Goal: Check status: Check status

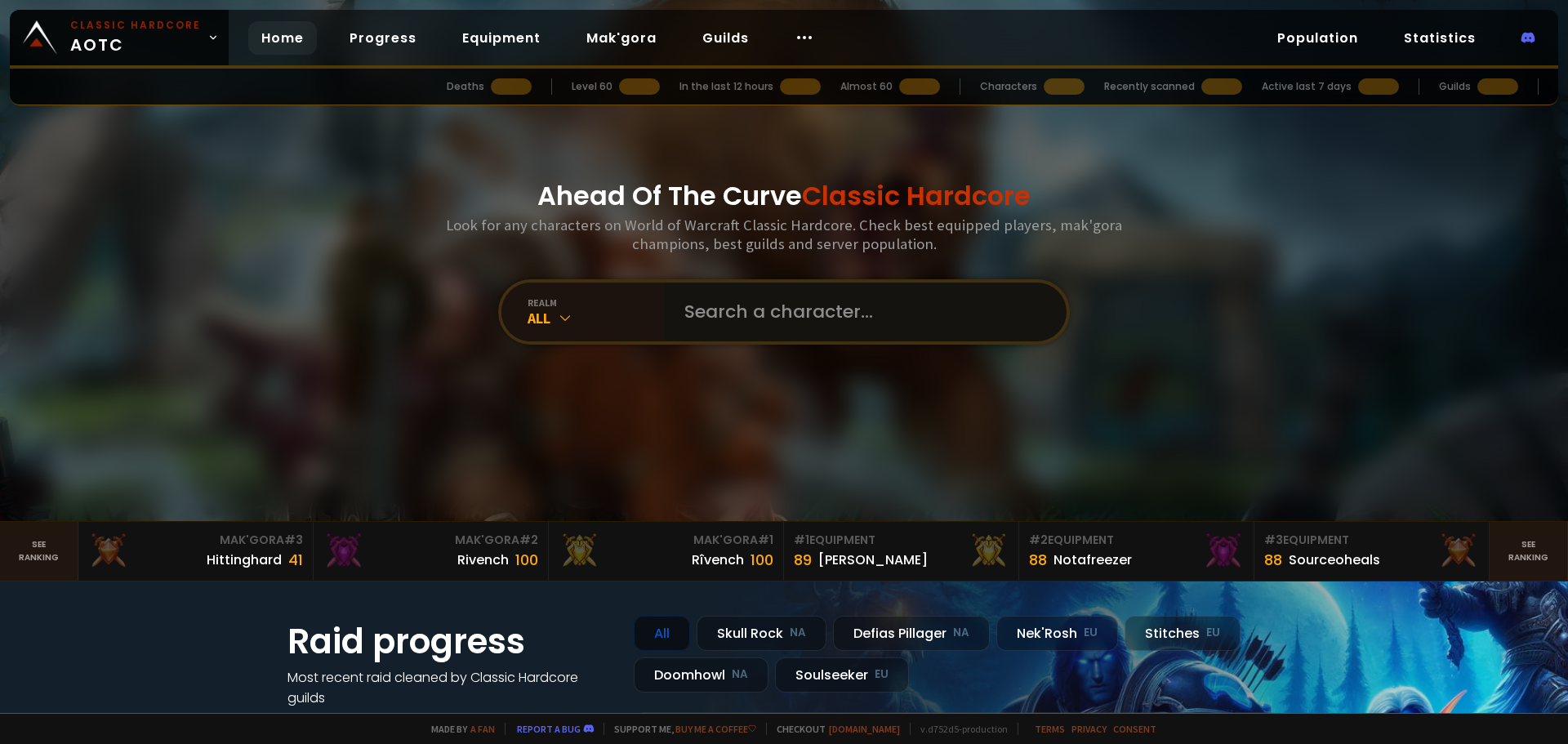
click at [892, 300] on input "text" at bounding box center [860, 312] width 373 height 59
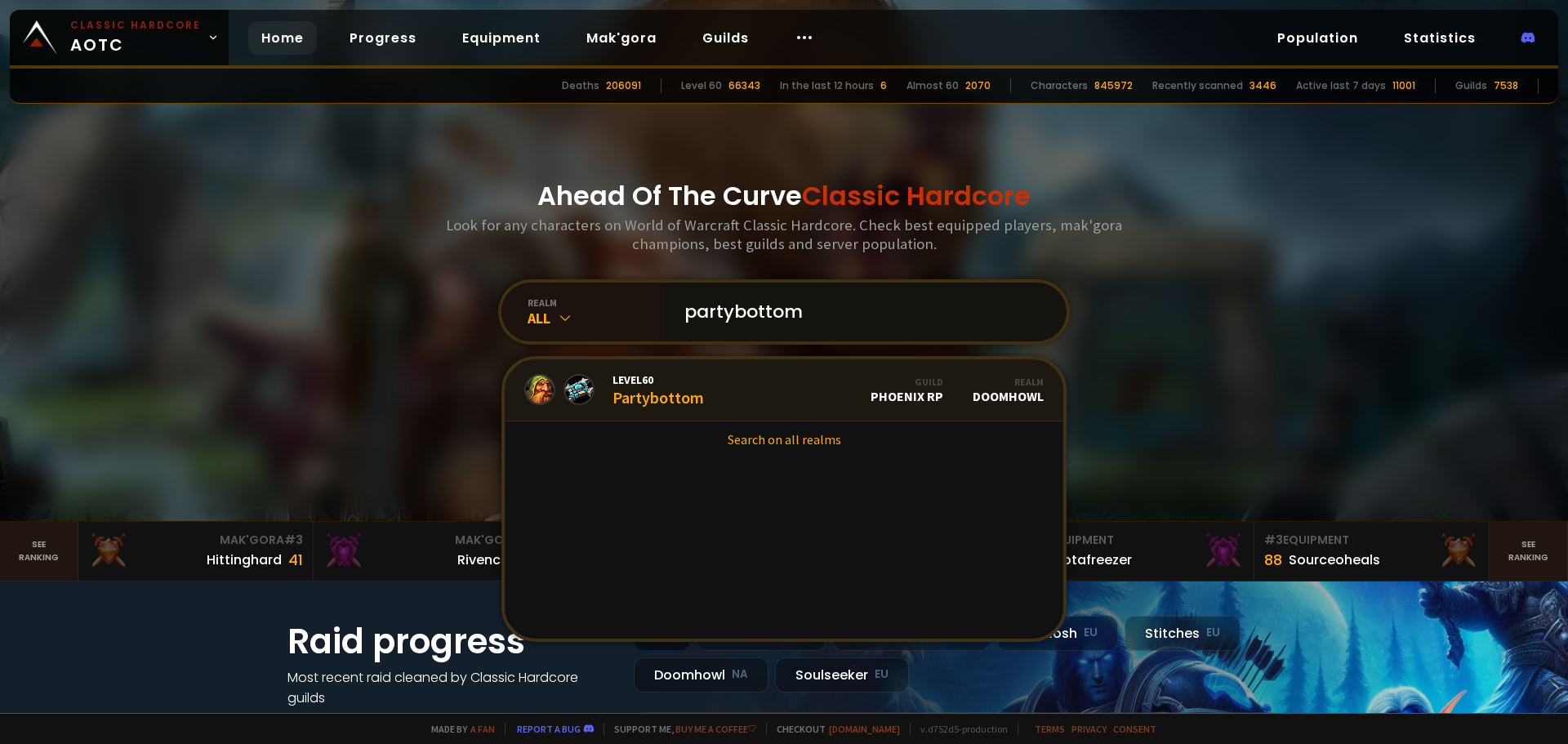
type input "partybottom"
click at [700, 377] on link "Level 60 Partybottom Guild Phoenix RP Realm Doomhowl" at bounding box center [783, 389] width 559 height 62
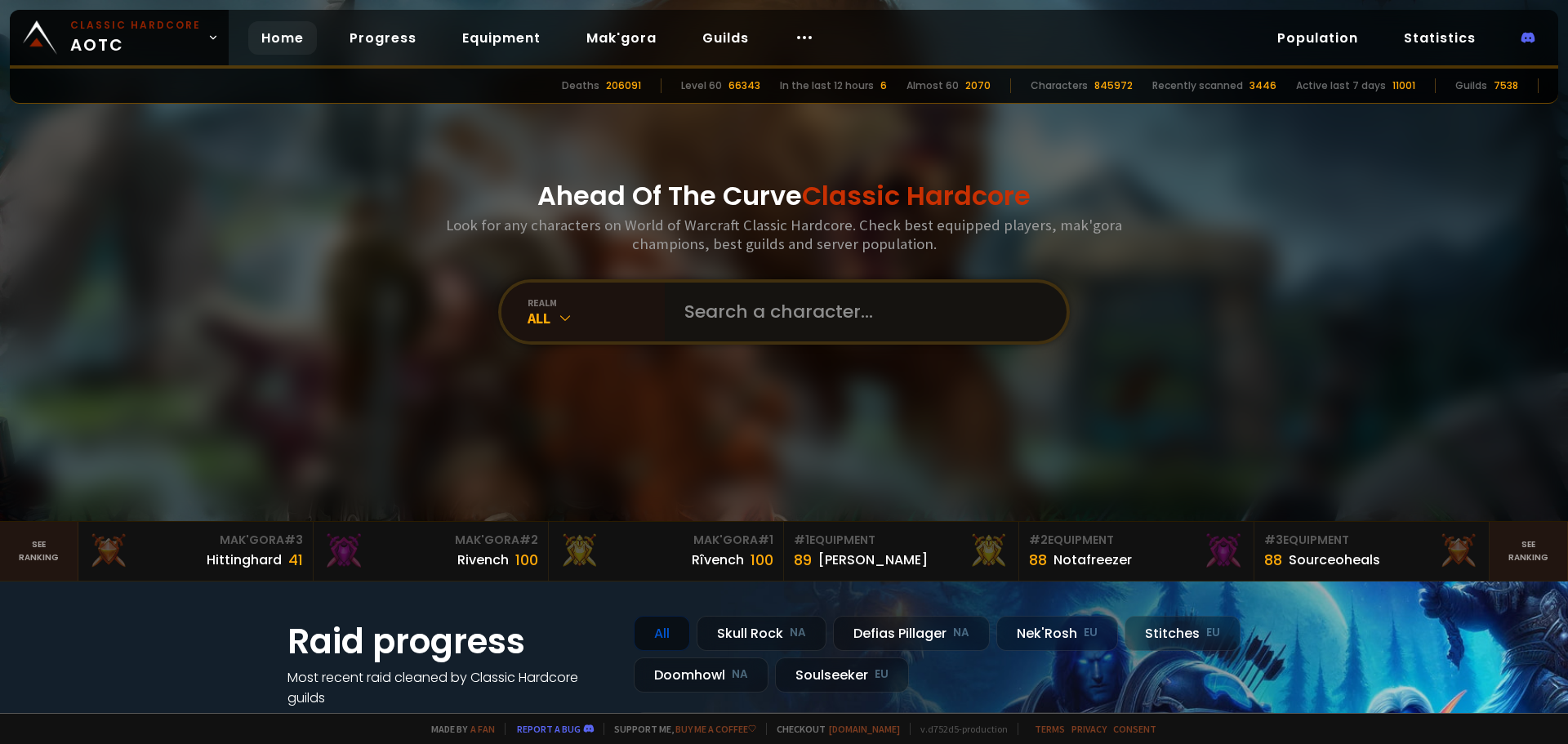
click at [721, 306] on input "text" at bounding box center [860, 312] width 373 height 59
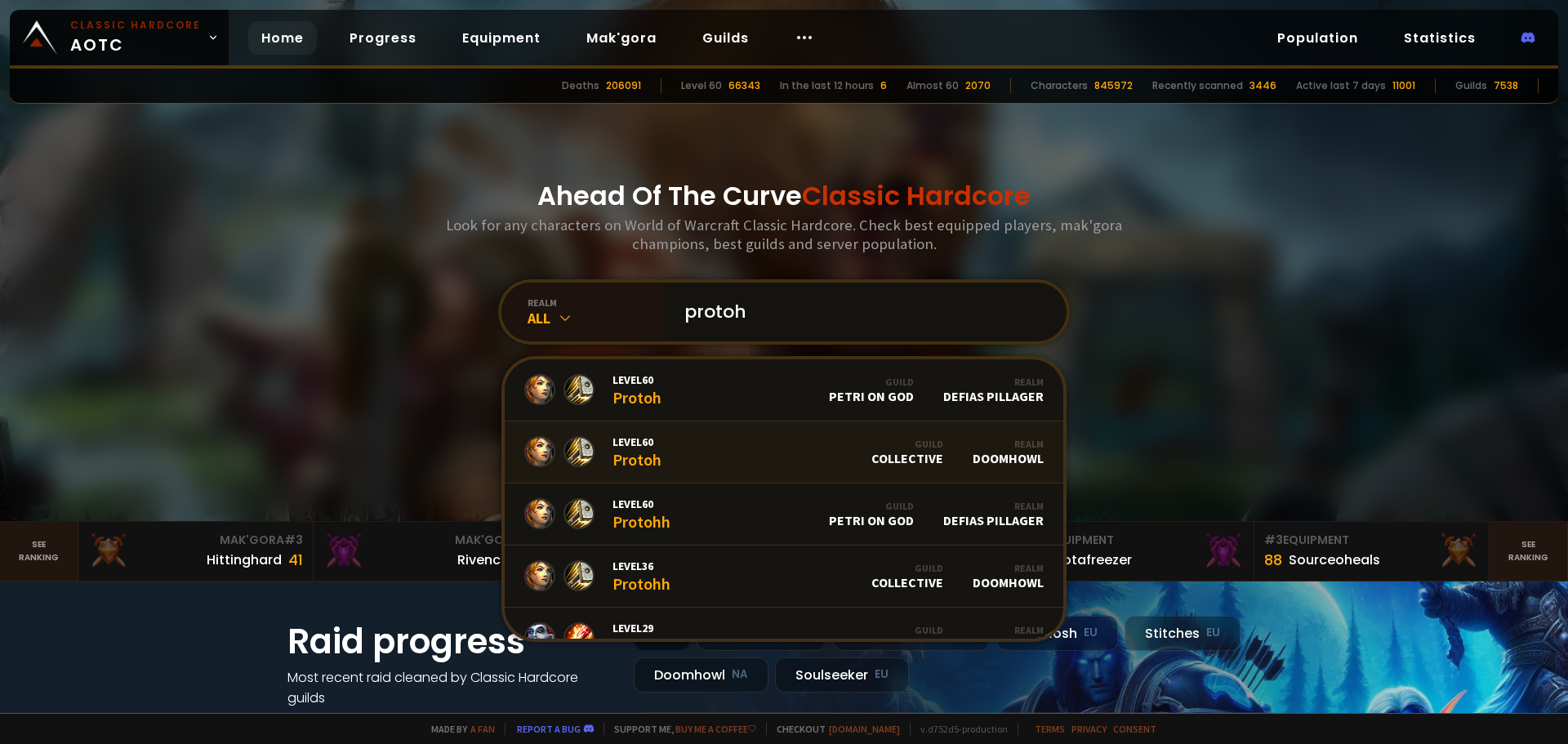
type input "protoh"
click at [700, 464] on link "Level 60 Protoh Guild Collective Realm Doomhowl" at bounding box center [783, 452] width 559 height 62
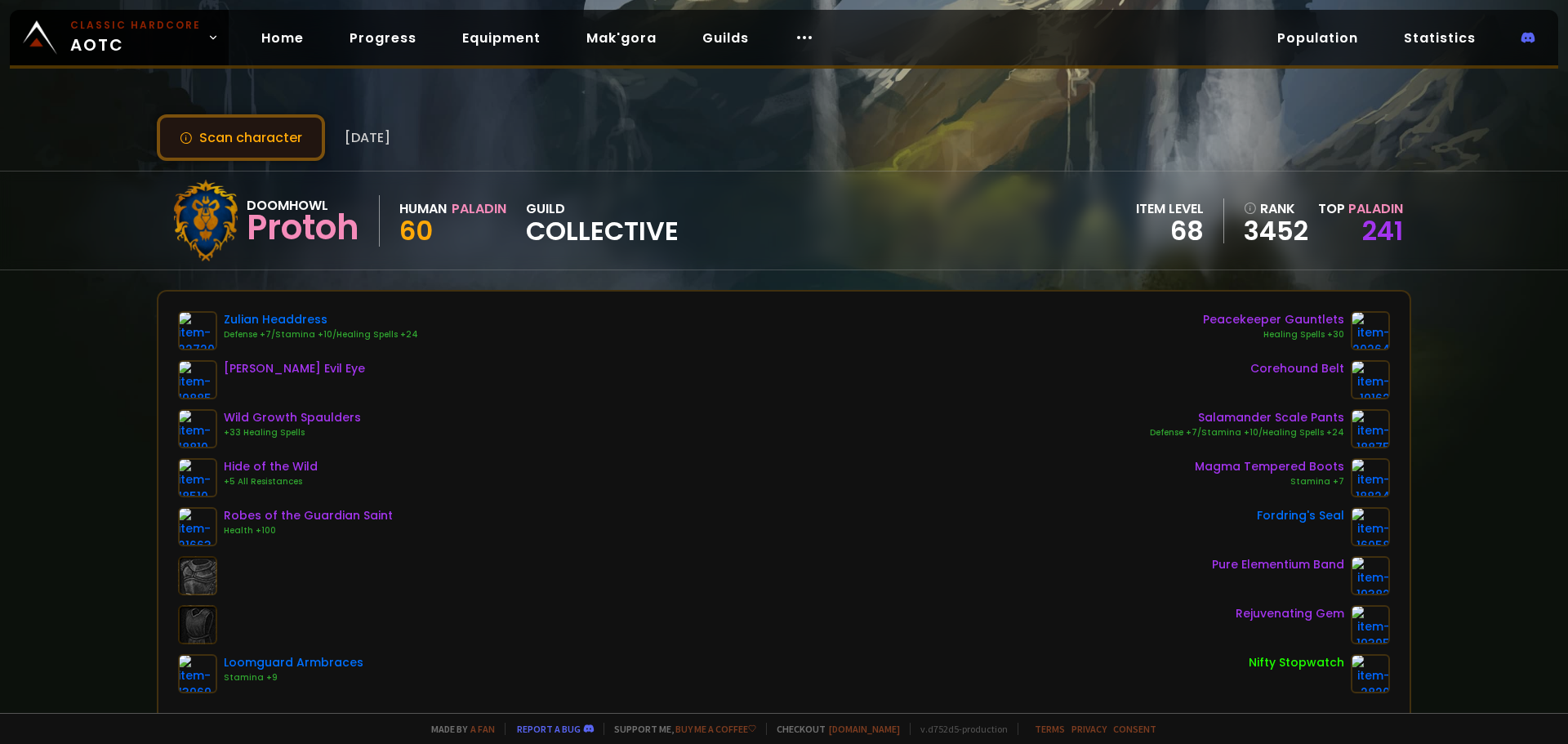
click at [269, 151] on button "Scan character" at bounding box center [240, 137] width 168 height 47
